Goal: Task Accomplishment & Management: Manage account settings

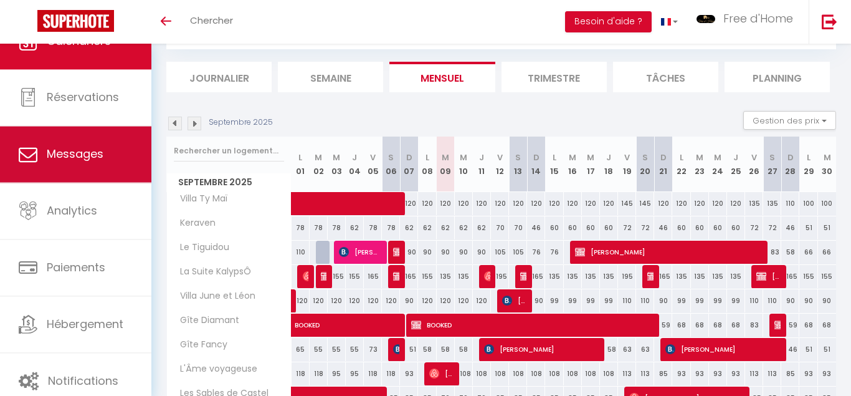
click at [112, 149] on link "Messages" at bounding box center [75, 154] width 151 height 56
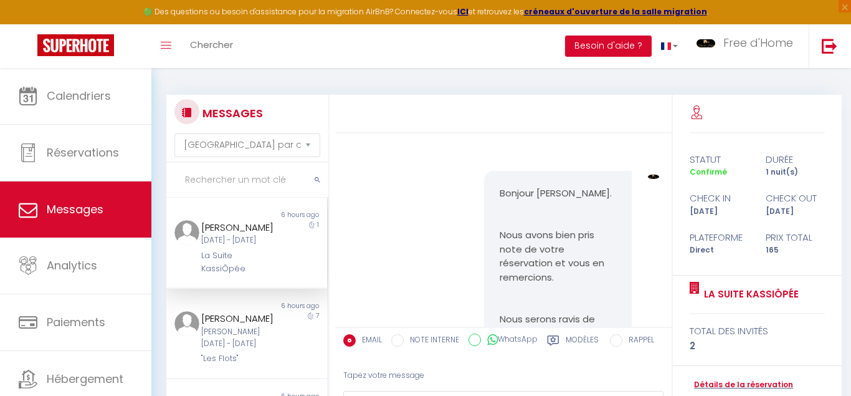
scroll to position [3376, 0]
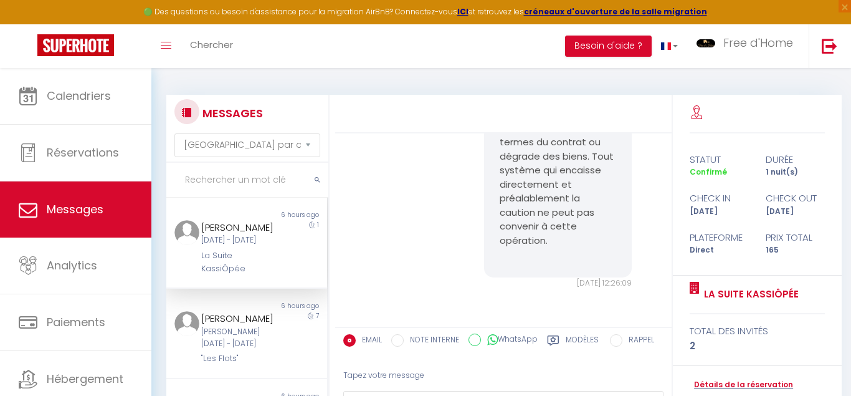
drag, startPoint x: 519, startPoint y: 202, endPoint x: 548, endPoint y: 239, distance: 46.5
click at [548, 239] on p "Rappel : Le principe d’une prise de caution est que la somme n’est encaissée qu…" at bounding box center [558, 163] width 116 height 196
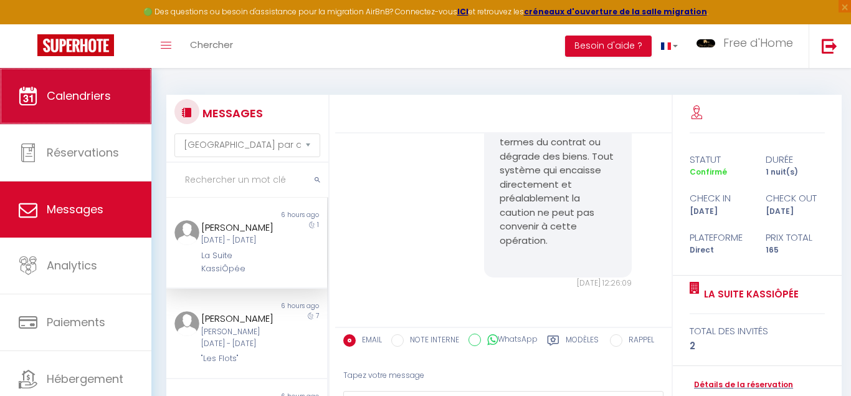
click at [24, 90] on icon at bounding box center [28, 96] width 19 height 19
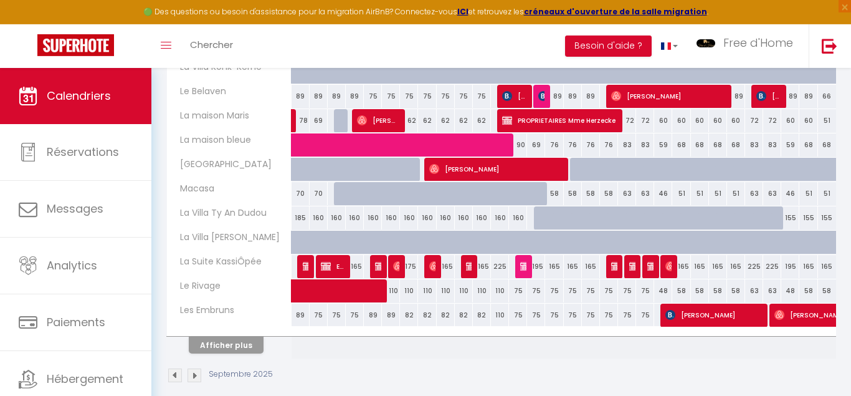
scroll to position [445, 0]
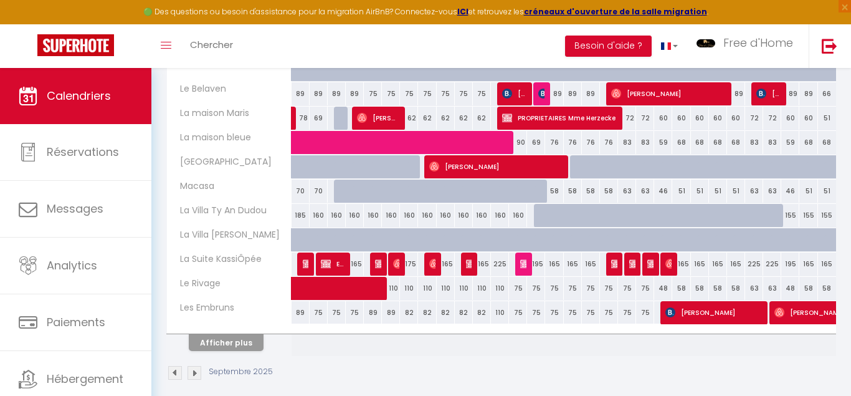
click at [432, 265] on img at bounding box center [434, 264] width 10 height 10
select select "OK"
select select "0"
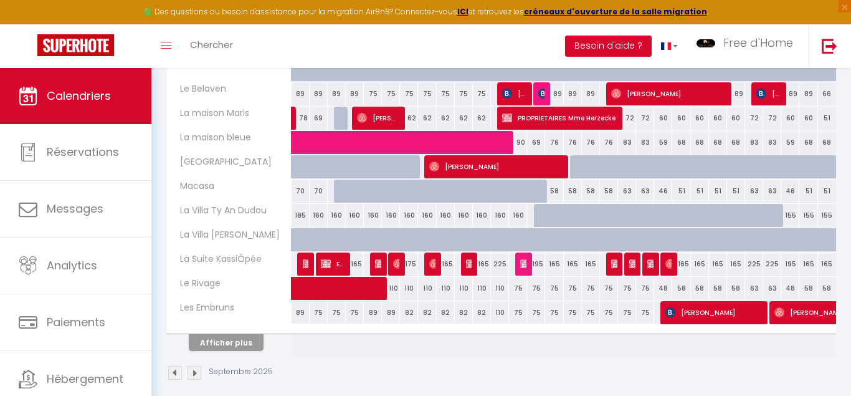
select select "1"
select select
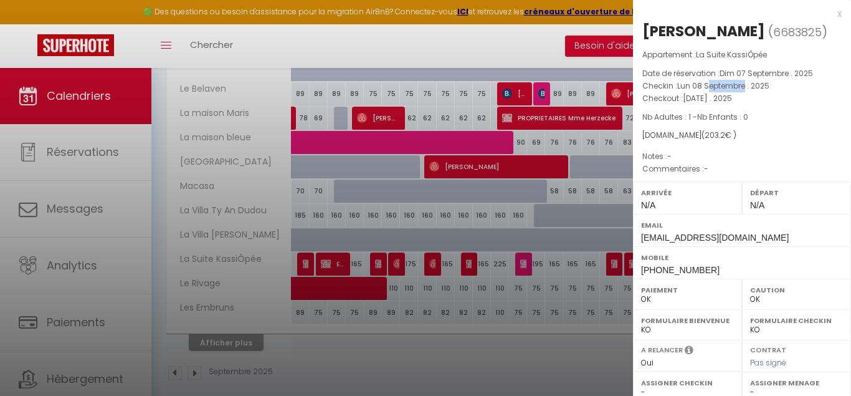
drag, startPoint x: 710, startPoint y: 85, endPoint x: 744, endPoint y: 87, distance: 34.3
click at [744, 87] on span "Lun 08 Septembre . 2025" at bounding box center [723, 85] width 92 height 11
click at [838, 15] on div "x" at bounding box center [737, 13] width 209 height 15
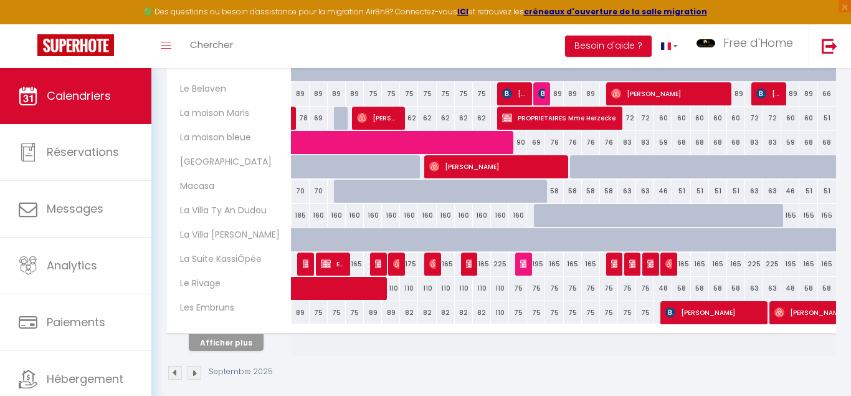
click at [470, 260] on img at bounding box center [471, 264] width 10 height 10
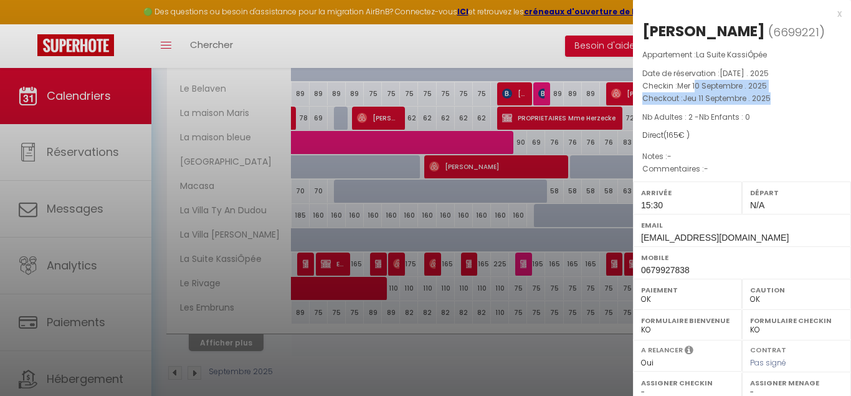
drag, startPoint x: 695, startPoint y: 102, endPoint x: 787, endPoint y: 112, distance: 92.7
click at [787, 112] on div "Appartement : La Suite KassiÔpée Date de réservation : [DATE] . 2025 Checkin : …" at bounding box center [742, 112] width 218 height 127
click at [787, 105] on p "Checkout : [DATE] . 2025" at bounding box center [741, 98] width 199 height 12
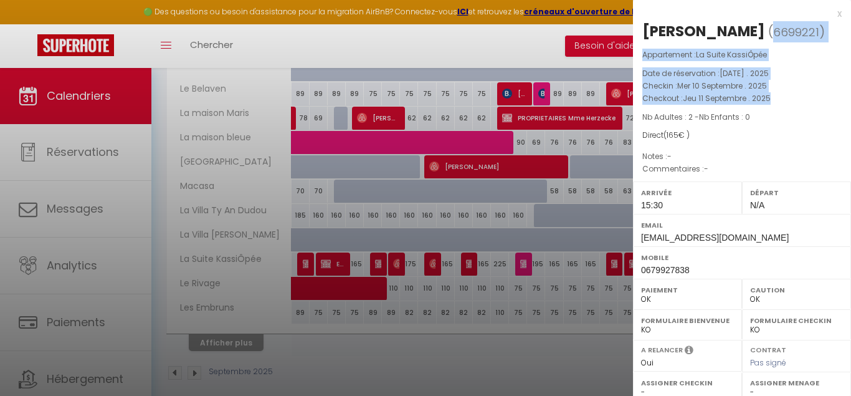
drag, startPoint x: 787, startPoint y: 112, endPoint x: 676, endPoint y: 42, distance: 131.3
click at [680, 46] on div "[PERSON_NAME] ( 6699221 ) Appartement : La Suite KassiÔpée Date de réservation …" at bounding box center [742, 291] width 218 height 541
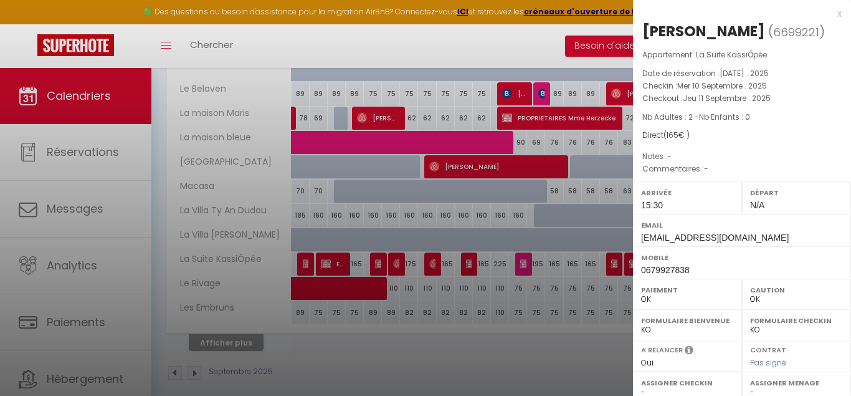
click at [673, 39] on div "[PERSON_NAME]" at bounding box center [703, 31] width 123 height 20
drag, startPoint x: 673, startPoint y: 34, endPoint x: 784, endPoint y: 127, distance: 144.5
click at [784, 126] on div "[PERSON_NAME] ( 6699221 ) Appartement : La Suite KassiÔpée Date de réservation …" at bounding box center [742, 291] width 218 height 541
click at [784, 127] on div "Appartement : La Suite KassiÔpée Date de réservation : [DATE] . 2025 Checkin : …" at bounding box center [742, 112] width 218 height 127
click at [838, 12] on div "x" at bounding box center [737, 13] width 209 height 15
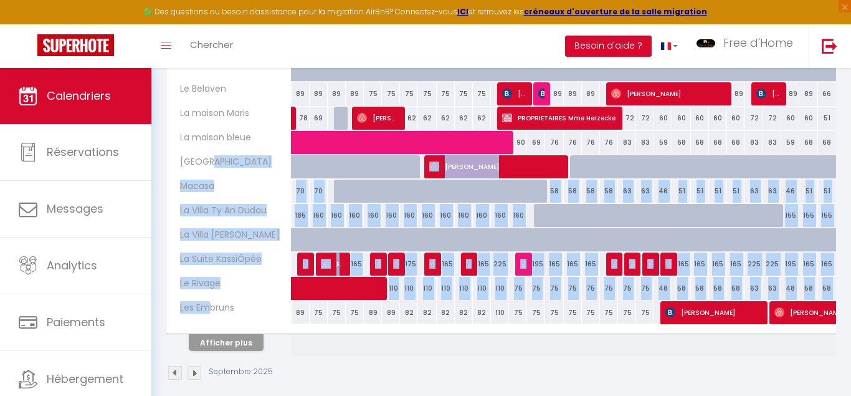
drag, startPoint x: 200, startPoint y: 172, endPoint x: 206, endPoint y: 303, distance: 131.0
click at [206, 179] on th "[GEOGRAPHIC_DATA]" at bounding box center [229, 167] width 125 height 24
click at [206, 303] on span "Les Embruns" at bounding box center [203, 308] width 69 height 14
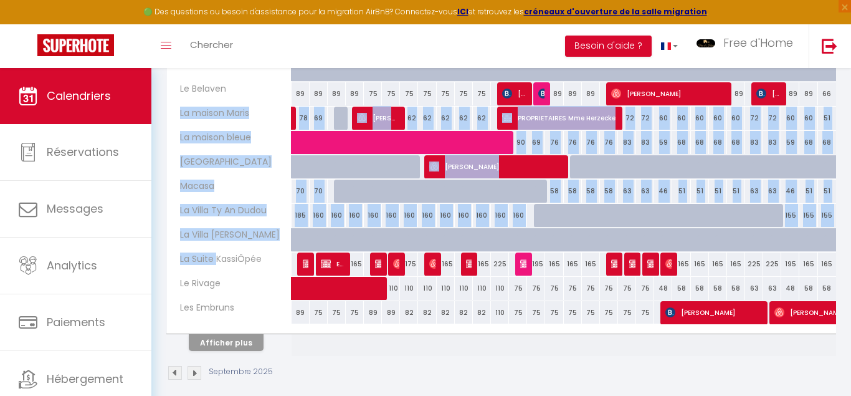
drag, startPoint x: 207, startPoint y: 261, endPoint x: 160, endPoint y: 118, distance: 150.9
click at [167, 252] on th "La Suite KassiÔpée" at bounding box center [229, 264] width 125 height 24
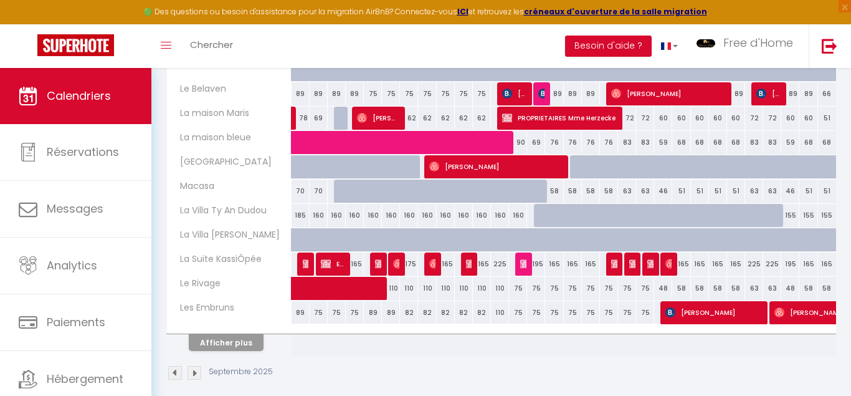
click at [168, 115] on th "La maison Maris" at bounding box center [229, 119] width 125 height 24
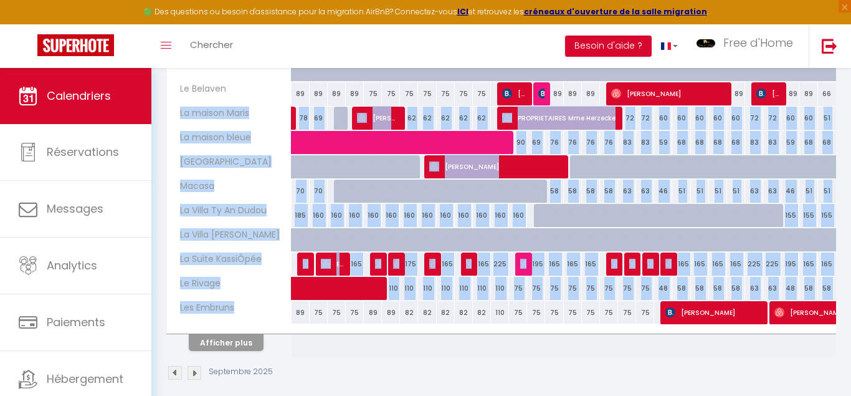
drag, startPoint x: 168, startPoint y: 115, endPoint x: 238, endPoint y: 315, distance: 211.2
click at [237, 130] on th "La maison Maris" at bounding box center [229, 119] width 125 height 24
click at [238, 315] on th "Les Embruns" at bounding box center [229, 313] width 125 height 24
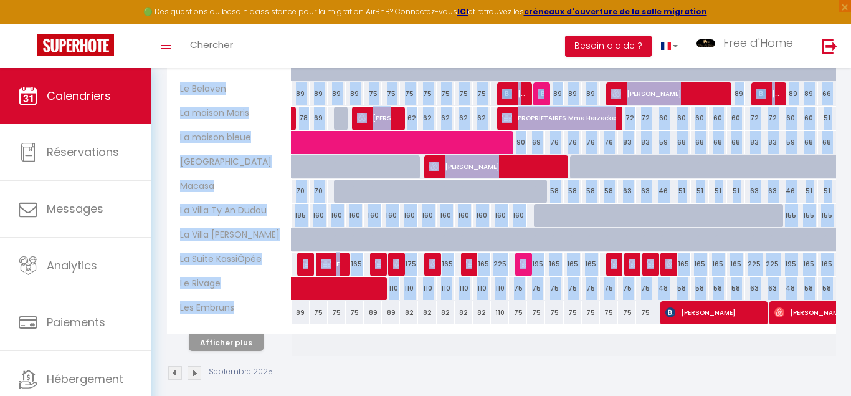
drag, startPoint x: 238, startPoint y: 315, endPoint x: 153, endPoint y: 88, distance: 242.6
click at [167, 301] on th "Les Embruns" at bounding box center [229, 313] width 125 height 24
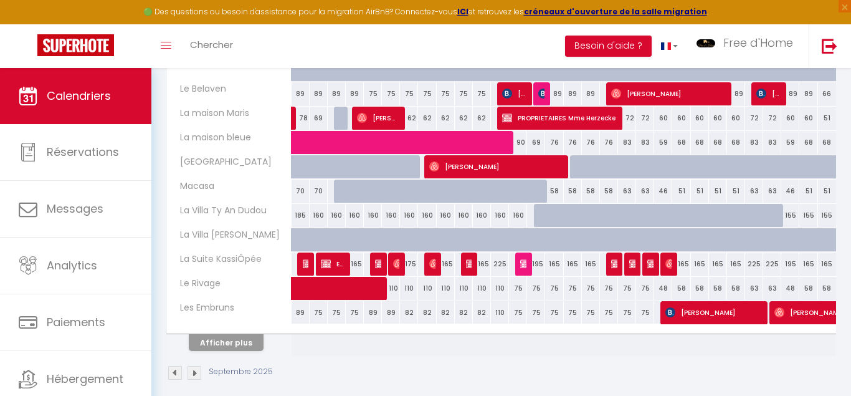
click at [153, 88] on div "CALENDRIERS Filtrer par hébergement Tous Degemer Mat [GEOGRAPHIC_DATA] de [GEOG…" at bounding box center [501, 15] width 700 height 784
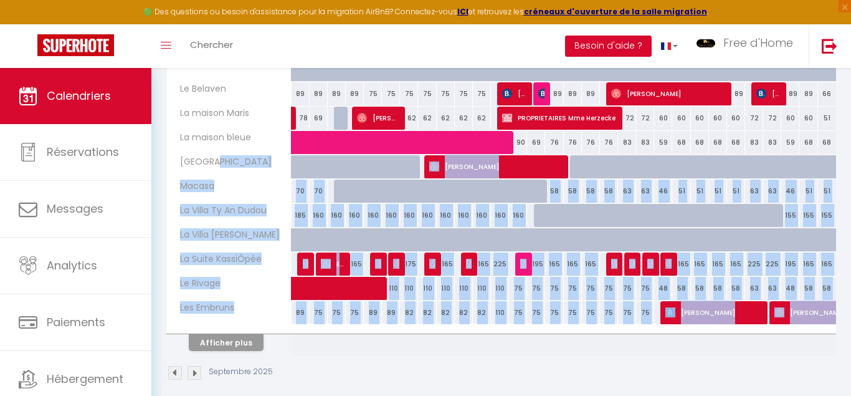
drag, startPoint x: 209, startPoint y: 161, endPoint x: 225, endPoint y: 333, distance: 172.6
click at [225, 169] on span "[GEOGRAPHIC_DATA]" at bounding box center [222, 162] width 106 height 14
click at [226, 313] on span "Les Embruns" at bounding box center [203, 308] width 69 height 14
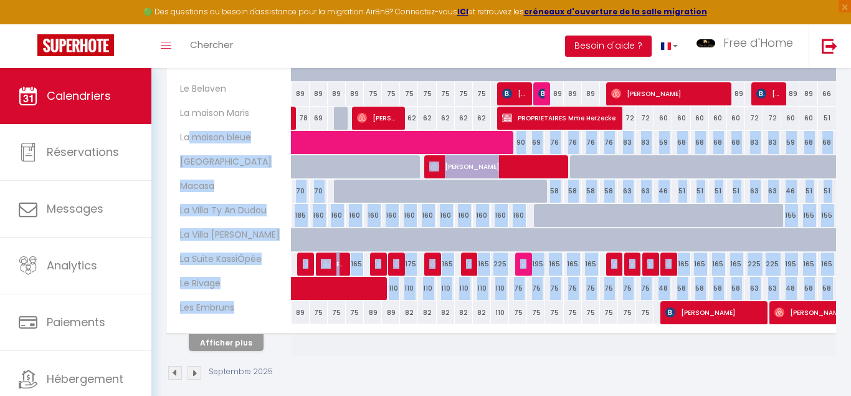
drag, startPoint x: 248, startPoint y: 310, endPoint x: 190, endPoint y: 141, distance: 179.1
click at [190, 301] on th "Les Embruns" at bounding box center [229, 313] width 125 height 24
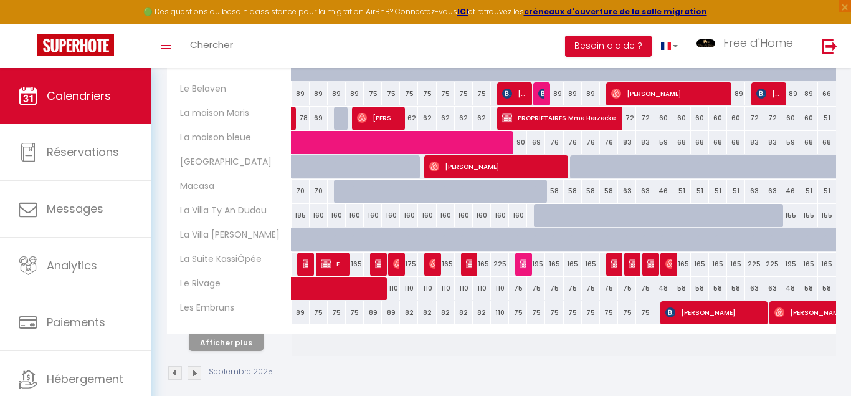
click at [190, 141] on span "La maison bleue" at bounding box center [211, 138] width 85 height 14
click at [229, 315] on span "Les Embruns" at bounding box center [203, 308] width 69 height 14
click at [229, 315] on th "Les Embruns" at bounding box center [229, 313] width 125 height 24
drag, startPoint x: 229, startPoint y: 315, endPoint x: 199, endPoint y: 301, distance: 32.9
click at [199, 301] on th "Les Embruns" at bounding box center [229, 313] width 125 height 24
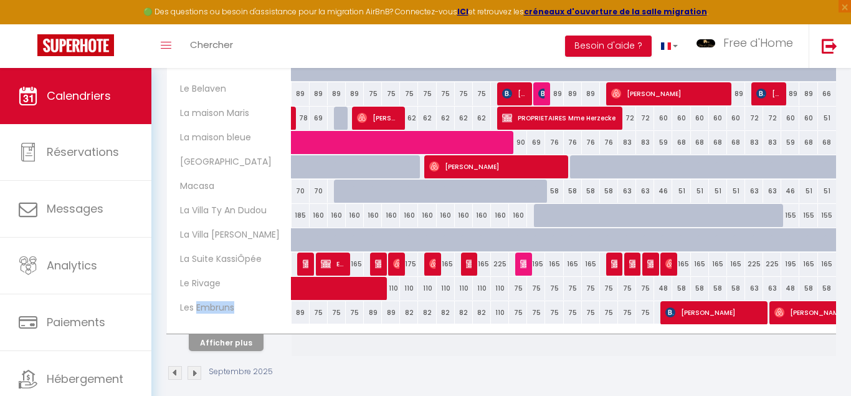
click at [199, 301] on span "Les Embruns" at bounding box center [203, 308] width 69 height 14
drag, startPoint x: 199, startPoint y: 301, endPoint x: 226, endPoint y: 304, distance: 27.5
click at [226, 304] on span "Les Embruns" at bounding box center [203, 308] width 69 height 14
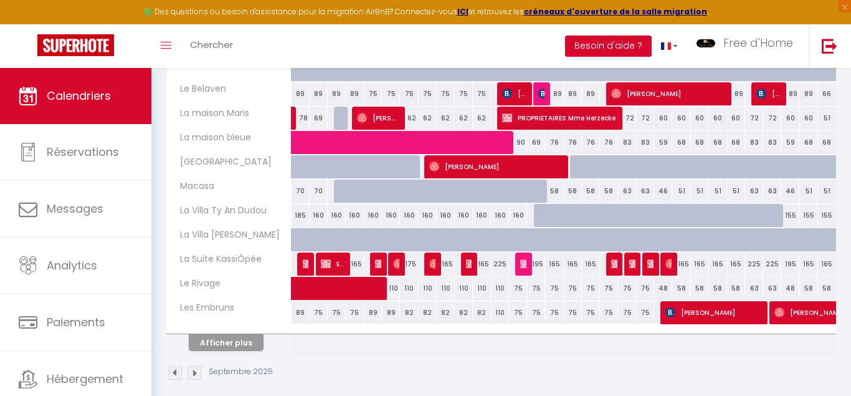
click at [226, 304] on span "Les Embruns" at bounding box center [203, 308] width 69 height 14
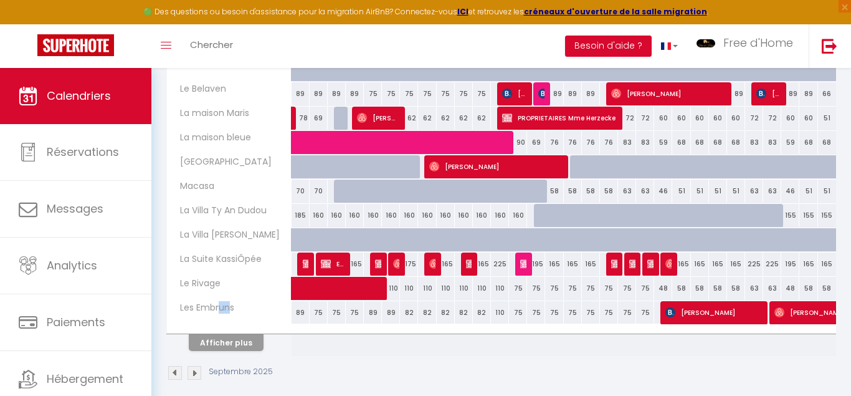
drag, startPoint x: 232, startPoint y: 306, endPoint x: 216, endPoint y: 306, distance: 15.6
click at [217, 306] on span "Les Embruns" at bounding box center [203, 308] width 69 height 14
click at [216, 306] on span "Les Embruns" at bounding box center [203, 308] width 69 height 14
